Goal: Book appointment/travel/reservation

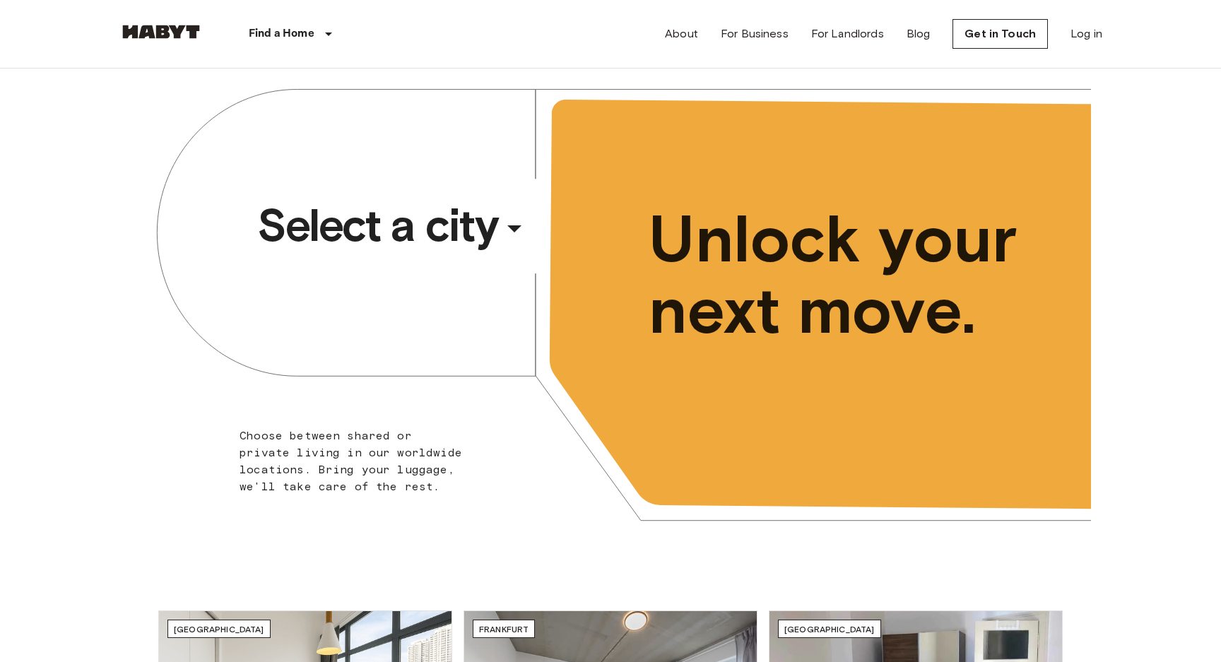
click at [417, 253] on span "Select a city" at bounding box center [377, 225] width 240 height 57
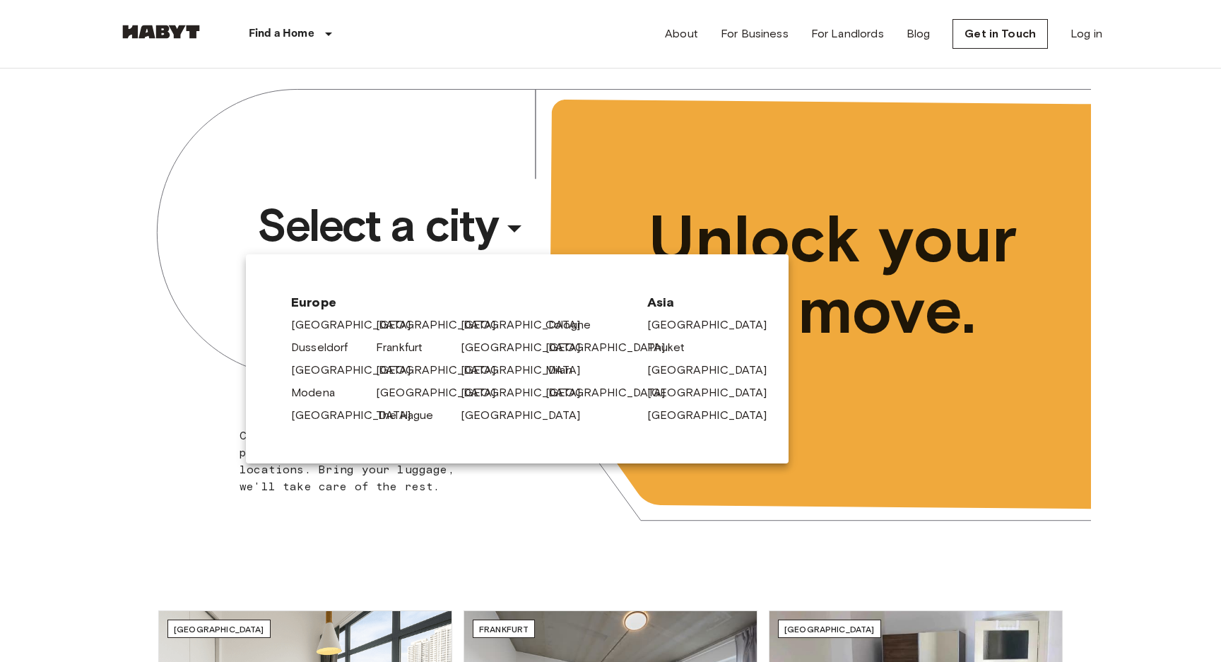
click at [547, 374] on div "Milan" at bounding box center [582, 367] width 85 height 23
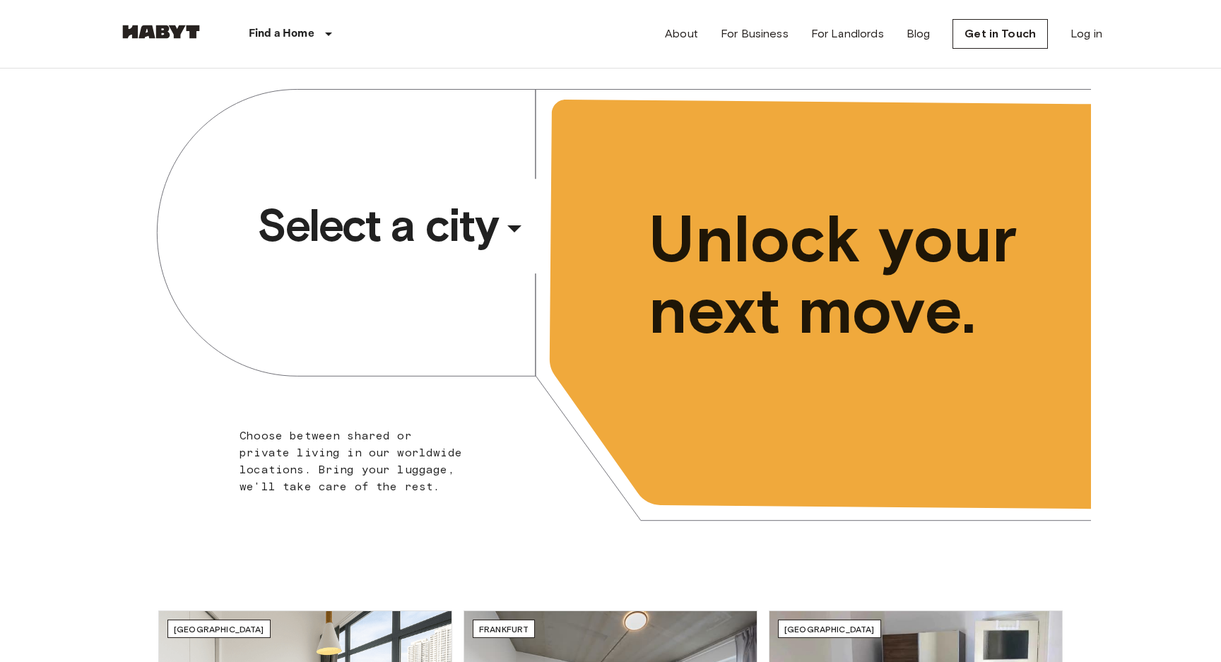
click at [473, 249] on div "​" at bounding box center [534, 239] width 146 height 29
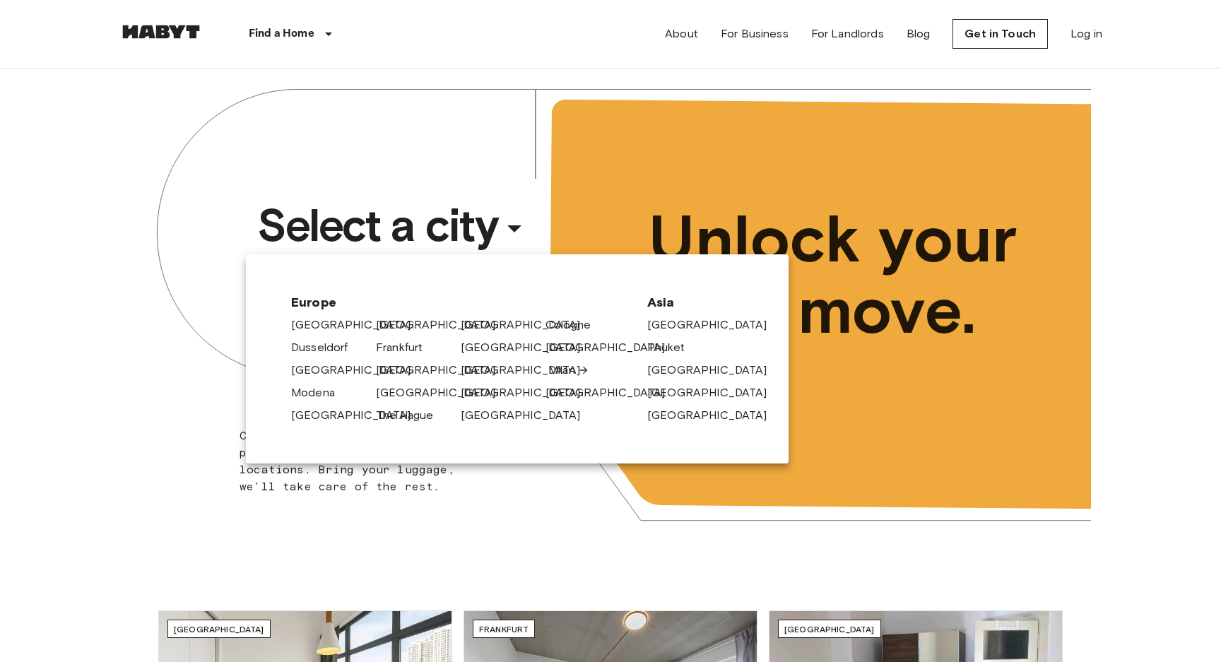
click at [557, 371] on link "Milan" at bounding box center [568, 370] width 41 height 17
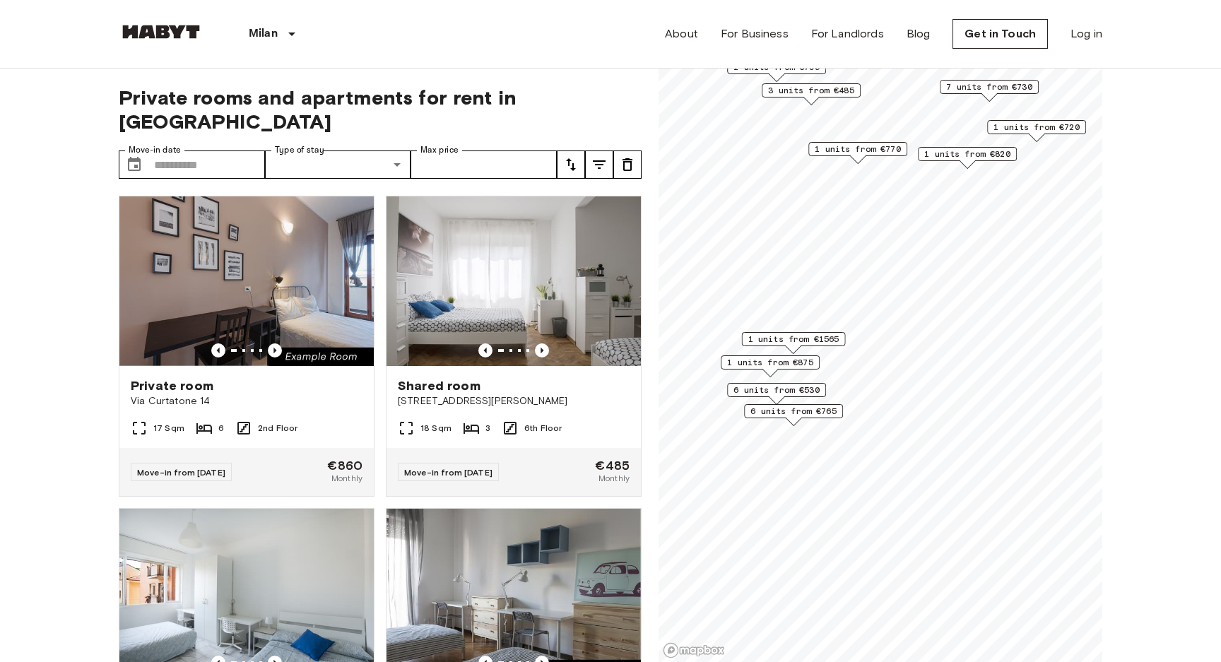
click at [977, 156] on span "1 units from €820" at bounding box center [967, 154] width 86 height 13
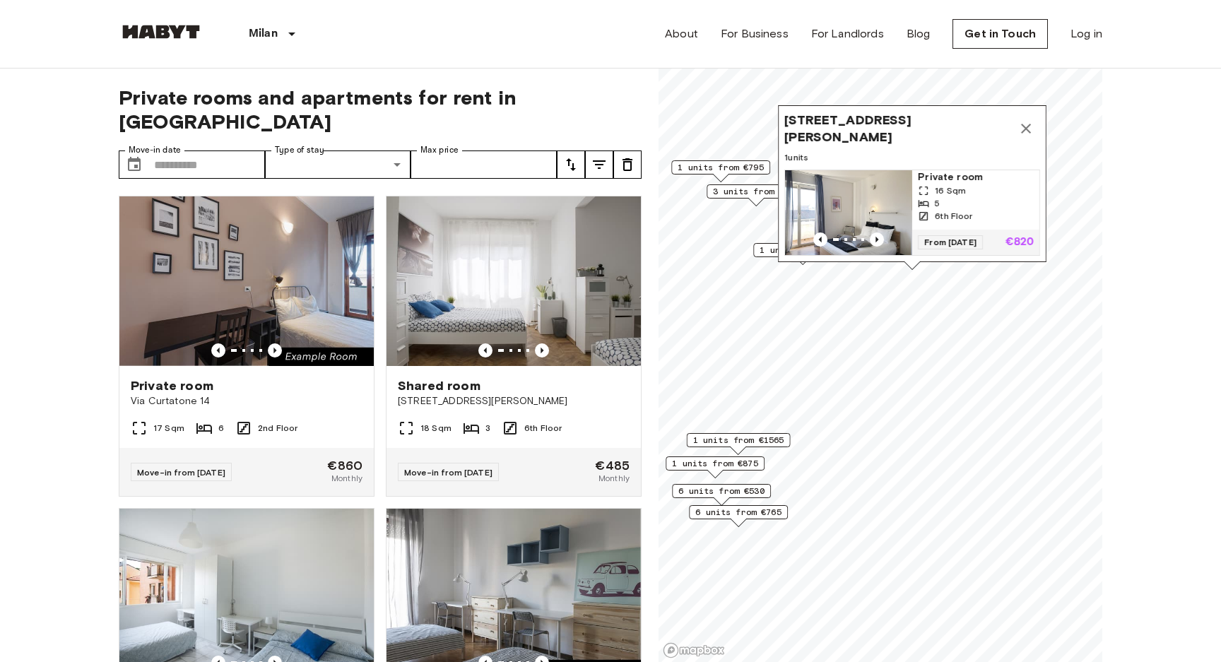
click at [926, 119] on span "[STREET_ADDRESS][PERSON_NAME]" at bounding box center [897, 129] width 227 height 34
click at [901, 155] on span "1 units" at bounding box center [912, 157] width 256 height 13
click at [883, 201] on img "Map marker" at bounding box center [848, 212] width 127 height 85
click at [1027, 129] on icon "Map marker" at bounding box center [1026, 129] width 10 height 10
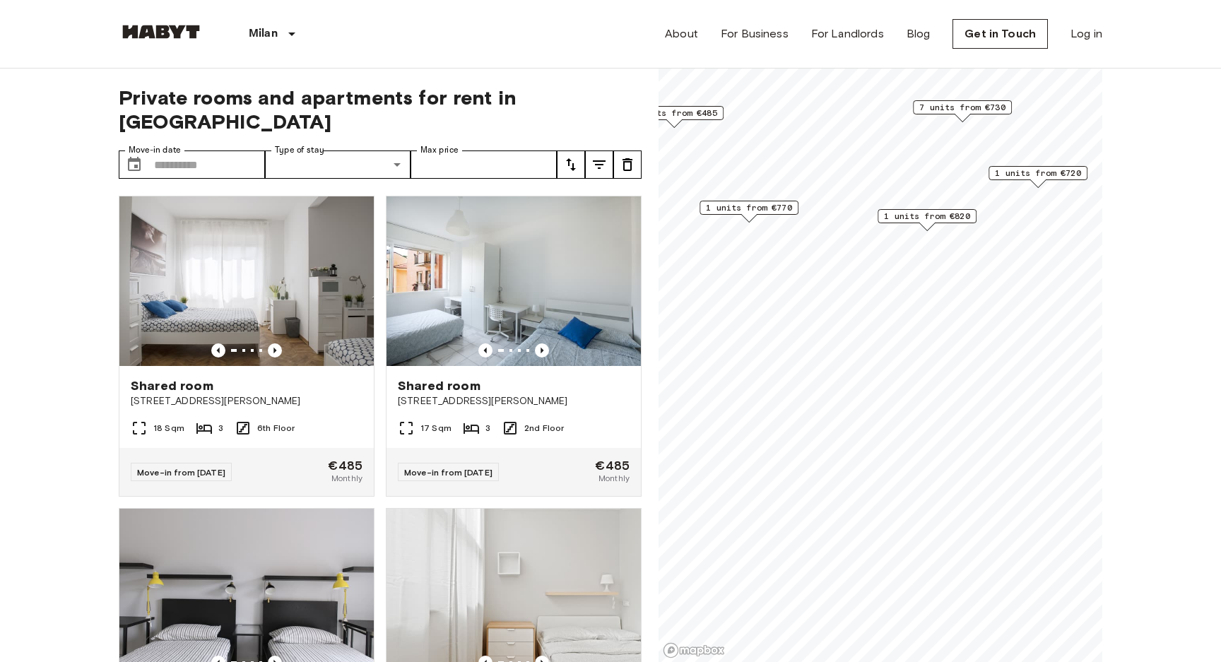
click at [1045, 174] on span "1 units from €720" at bounding box center [1038, 173] width 86 height 13
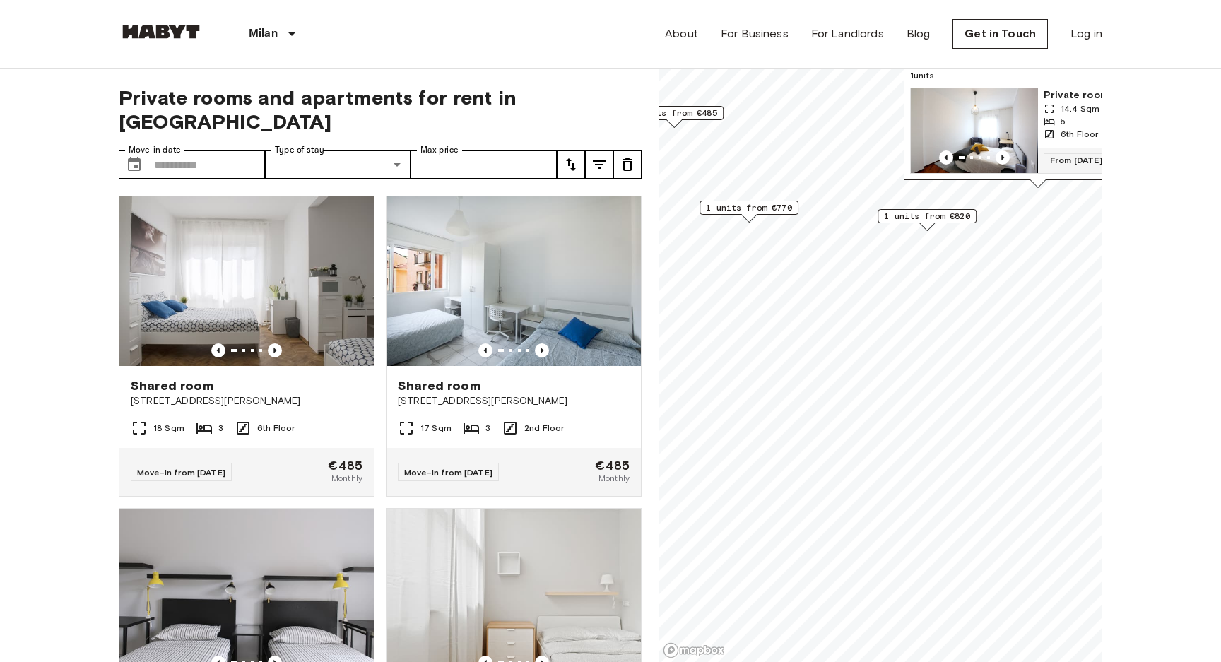
click at [917, 213] on span "1 units from €820" at bounding box center [927, 216] width 86 height 13
